Goal: Communication & Community: Answer question/provide support

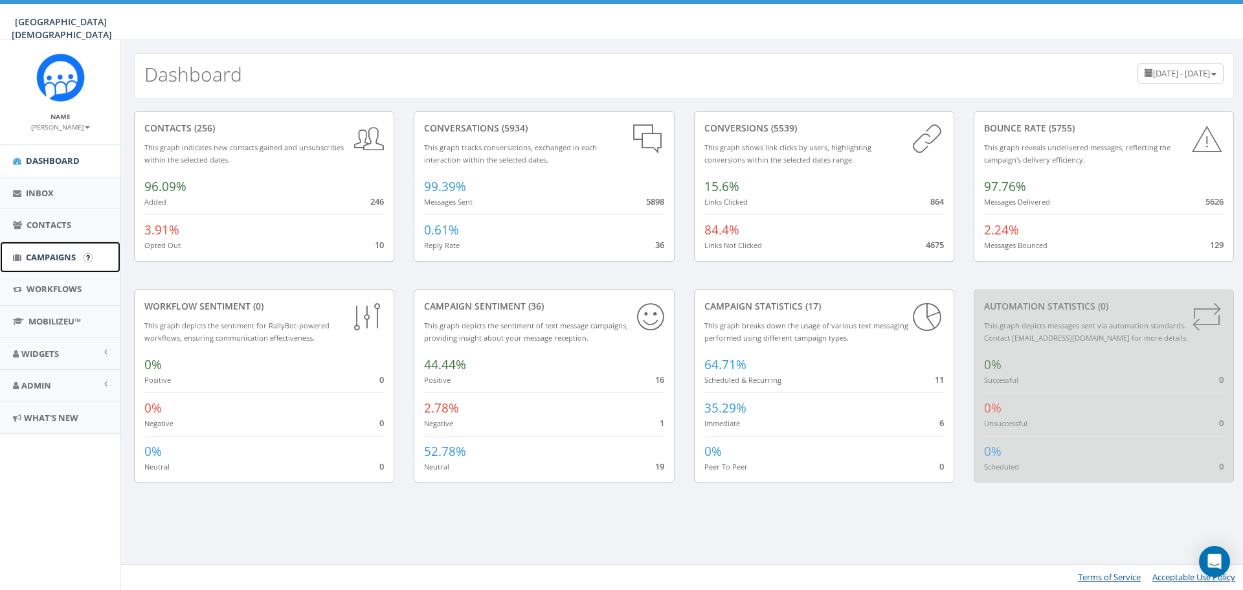
click at [48, 254] on span "Campaigns" at bounding box center [51, 257] width 50 height 12
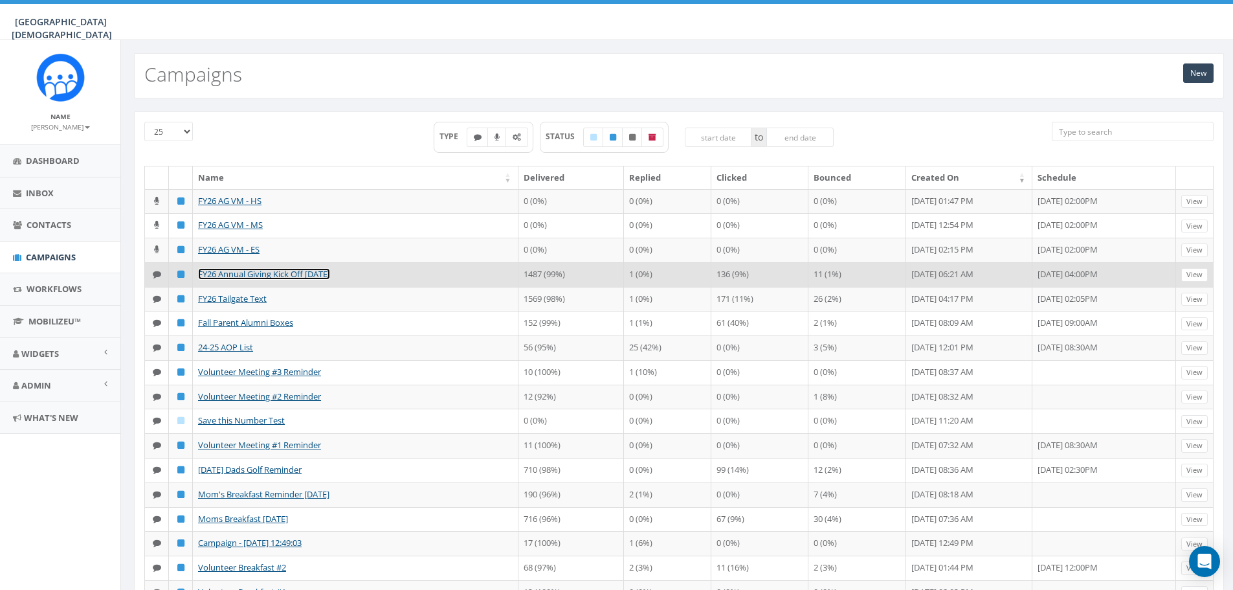
click at [311, 271] on link "FY26 Annual Giving Kick Off [DATE]" at bounding box center [264, 274] width 132 height 12
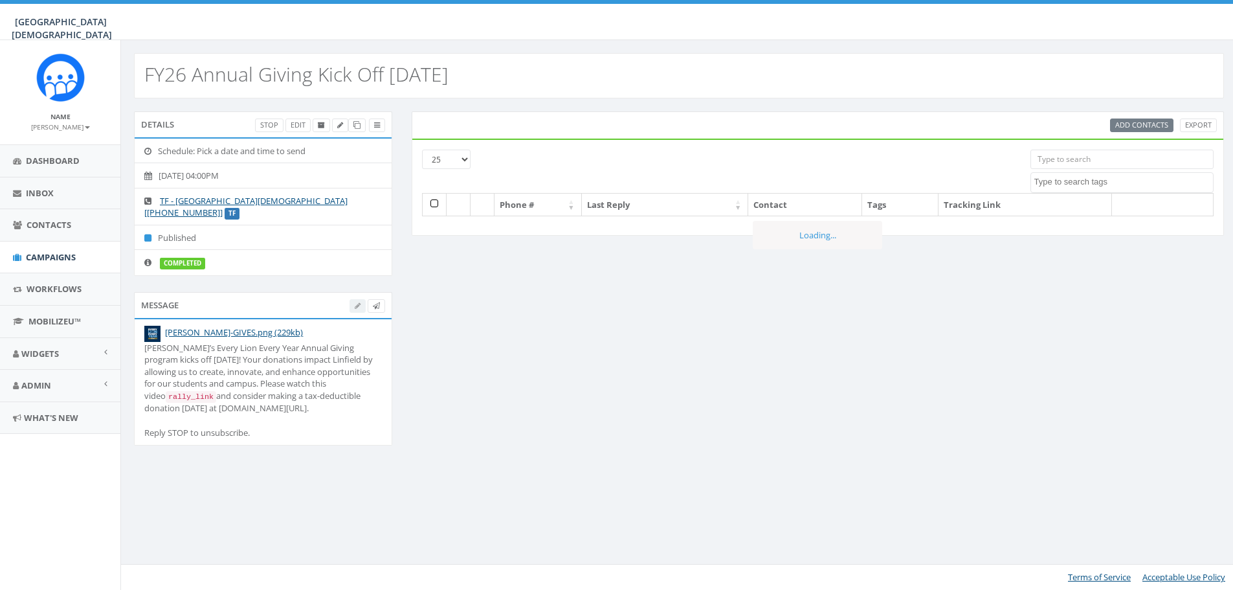
select select
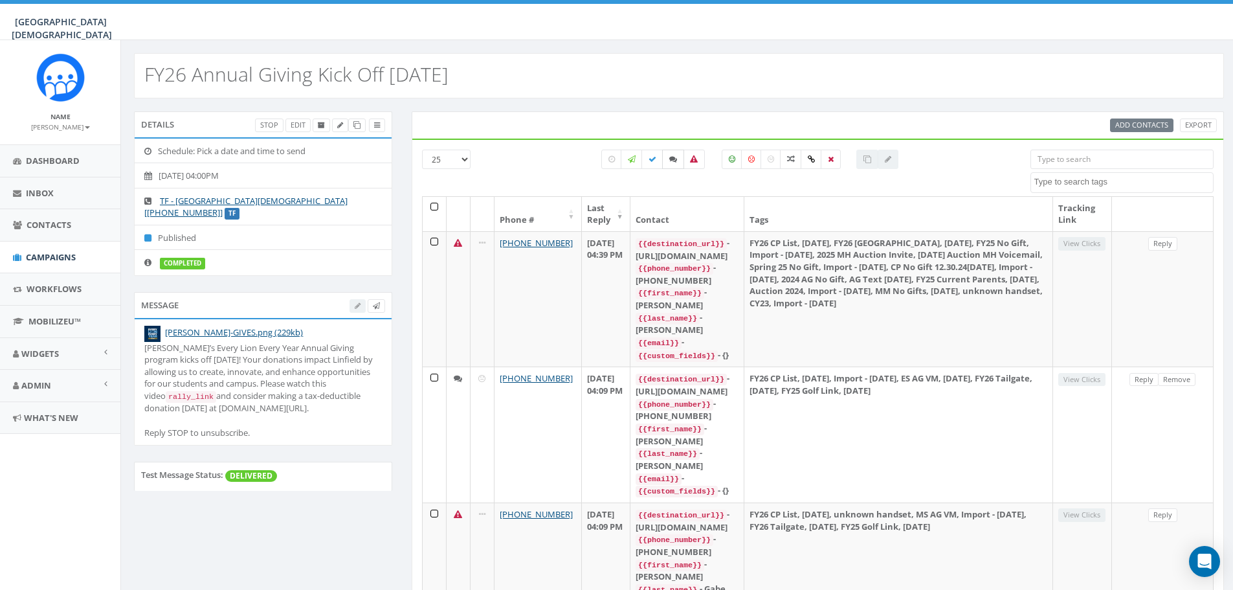
click at [675, 157] on icon at bounding box center [673, 159] width 8 height 8
checkbox input "true"
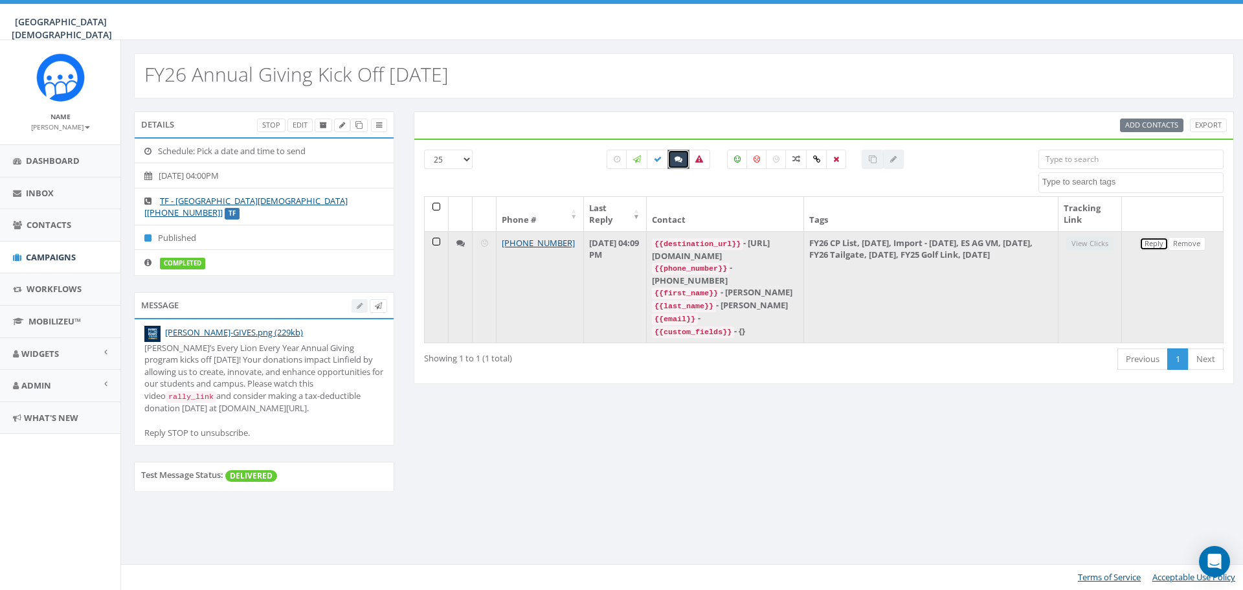
click at [1156, 247] on link "Reply" at bounding box center [1153, 244] width 29 height 14
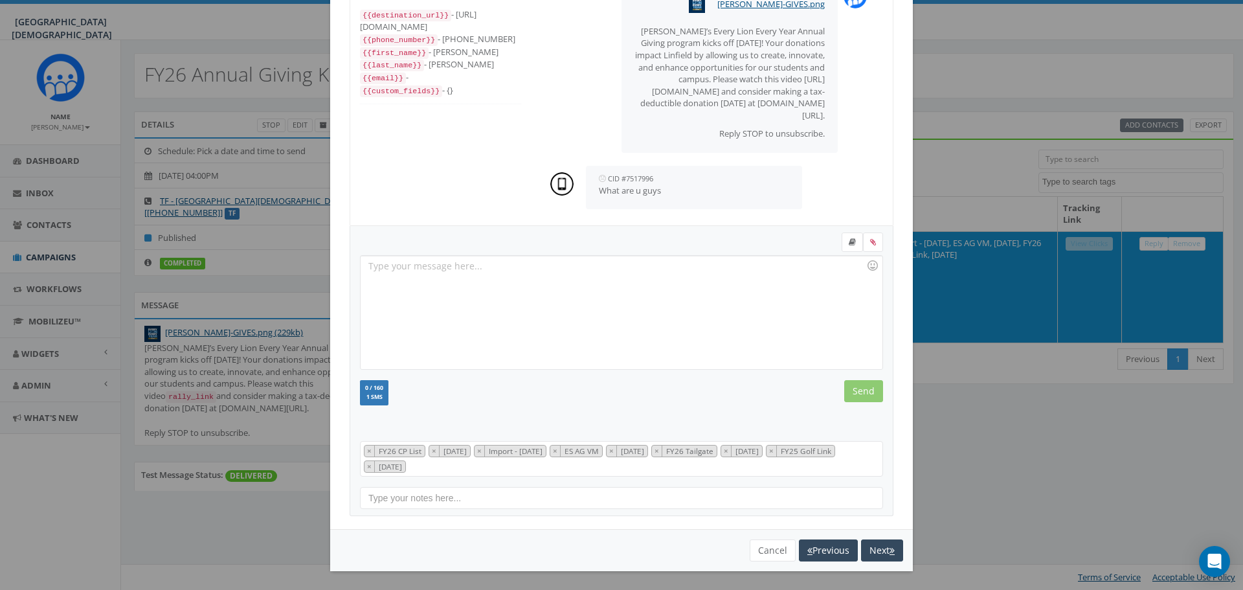
scroll to position [73, 0]
click at [763, 543] on button "Cancel" at bounding box center [773, 550] width 46 height 22
